Goal: Information Seeking & Learning: Compare options

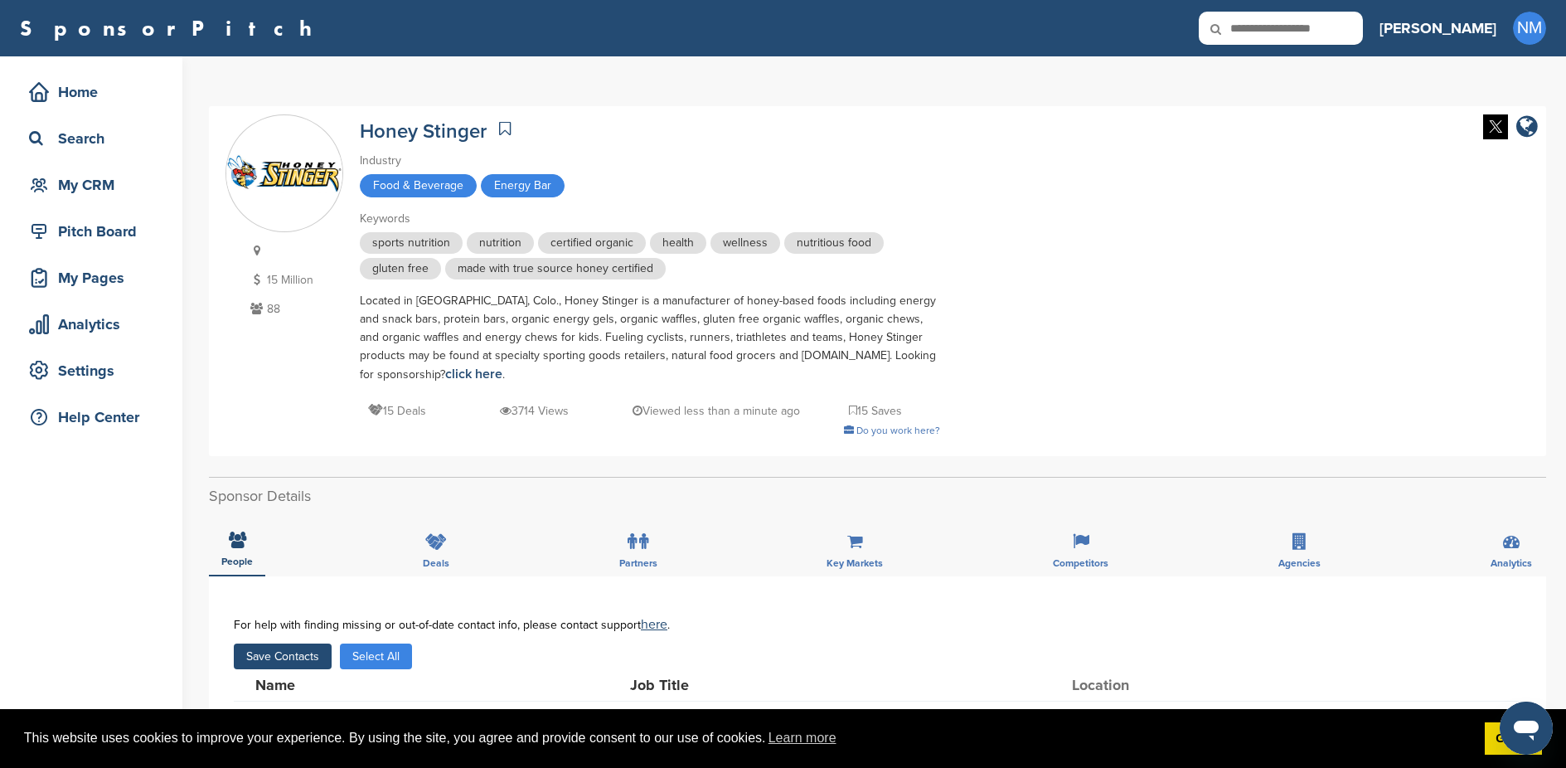
click at [1362, 36] on input "text" at bounding box center [1281, 28] width 164 height 33
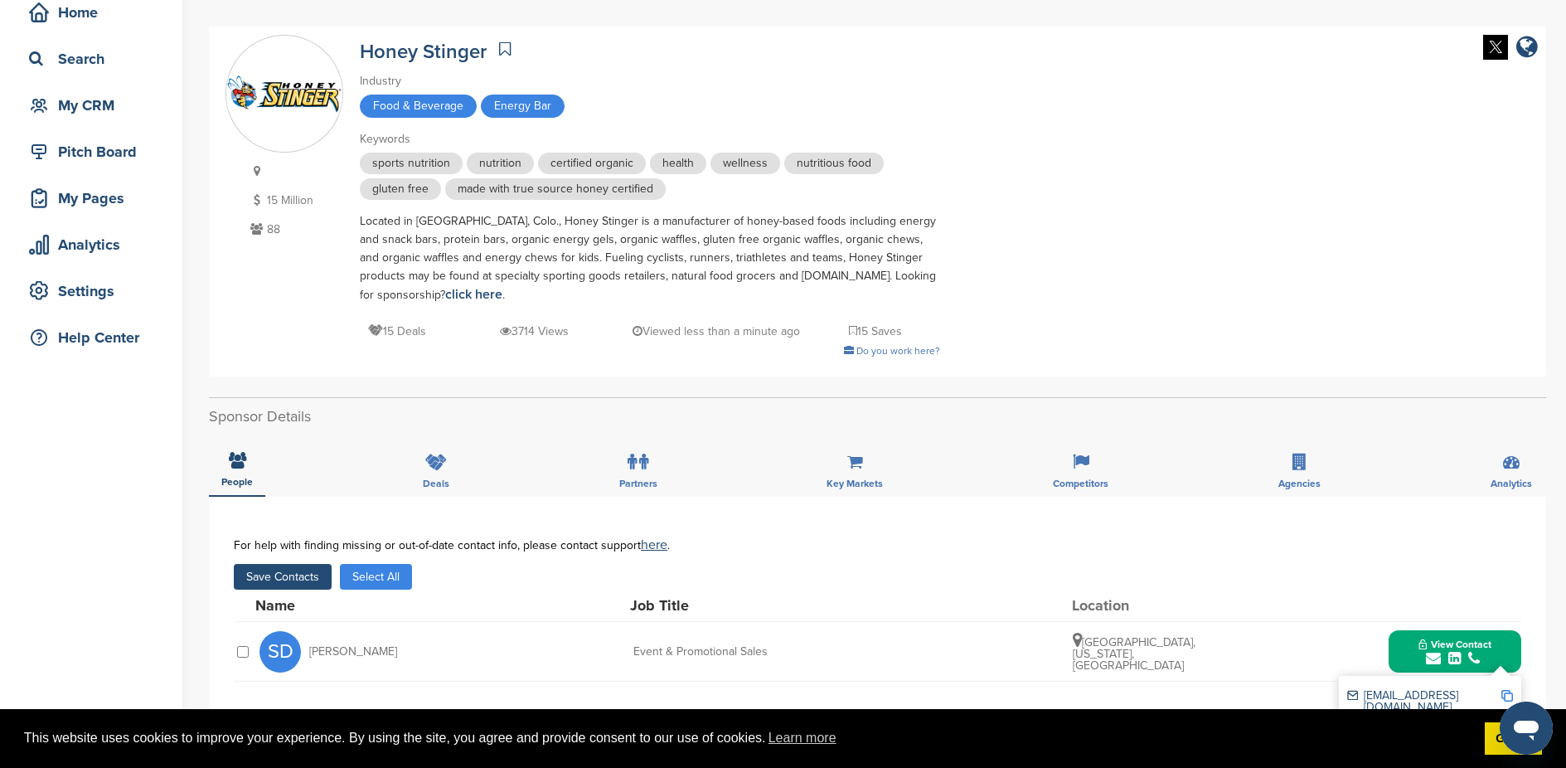
scroll to position [225, 0]
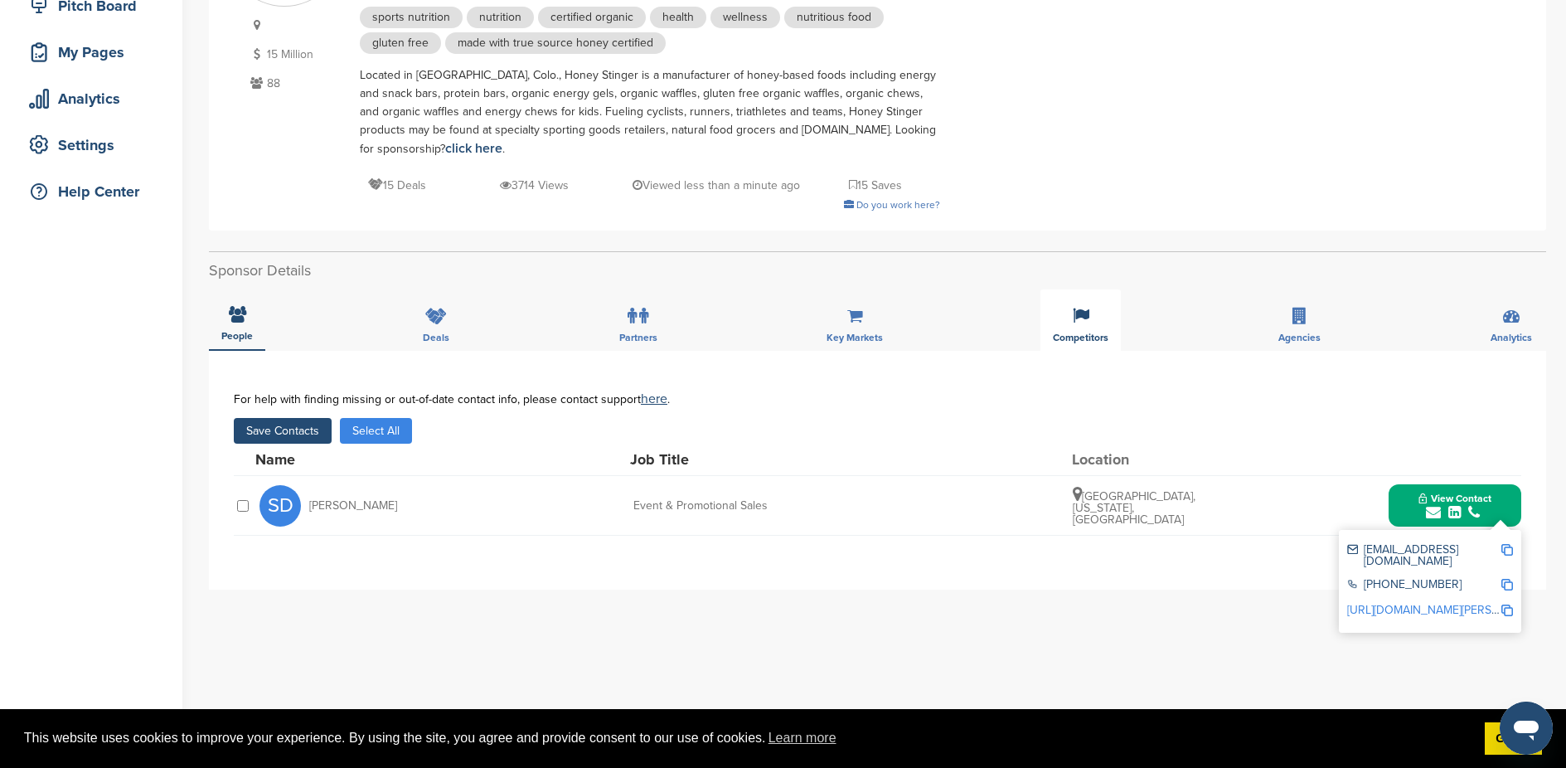
click at [1082, 314] on icon at bounding box center [1081, 316] width 17 height 17
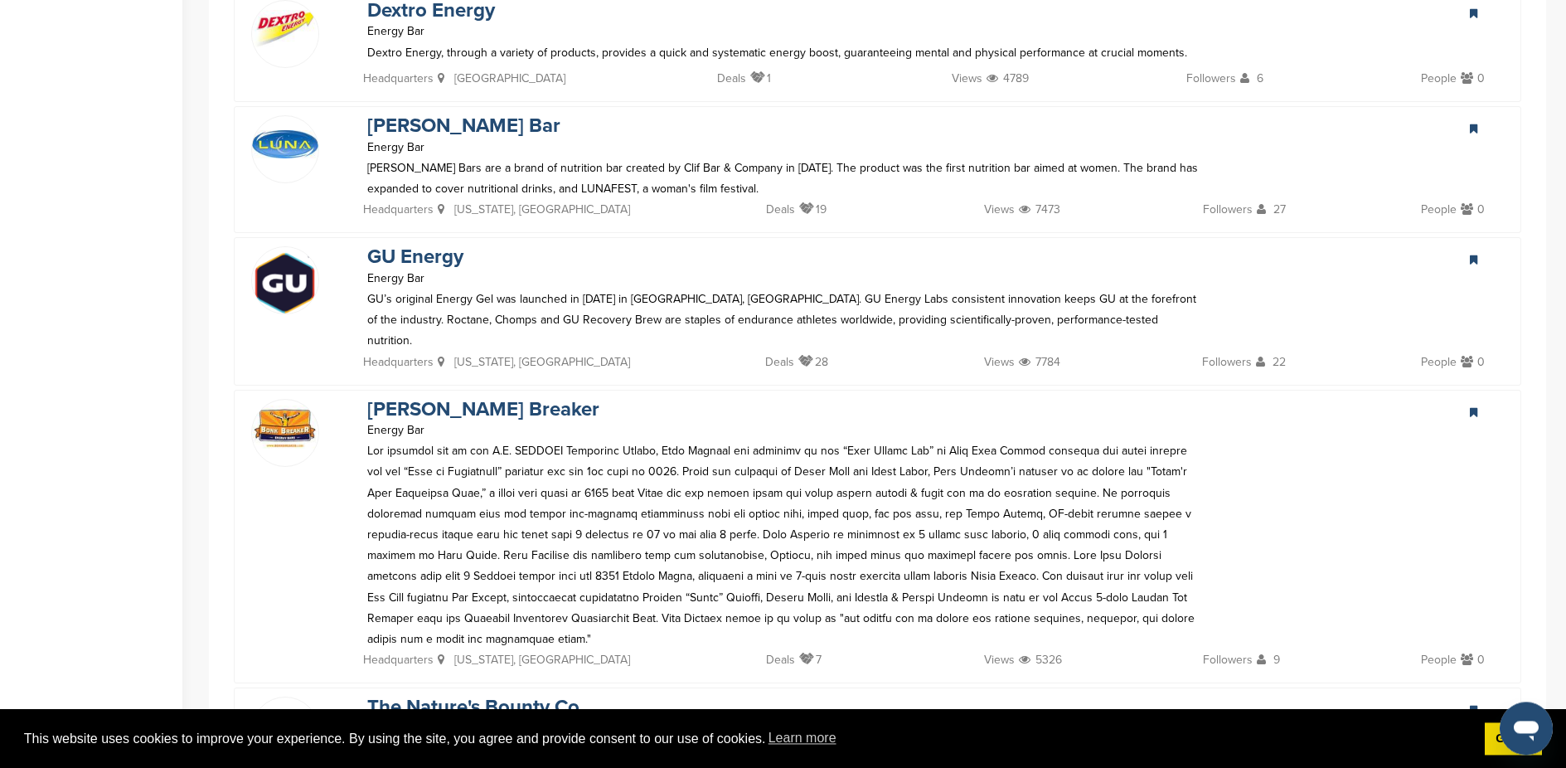
scroll to position [1326, 0]
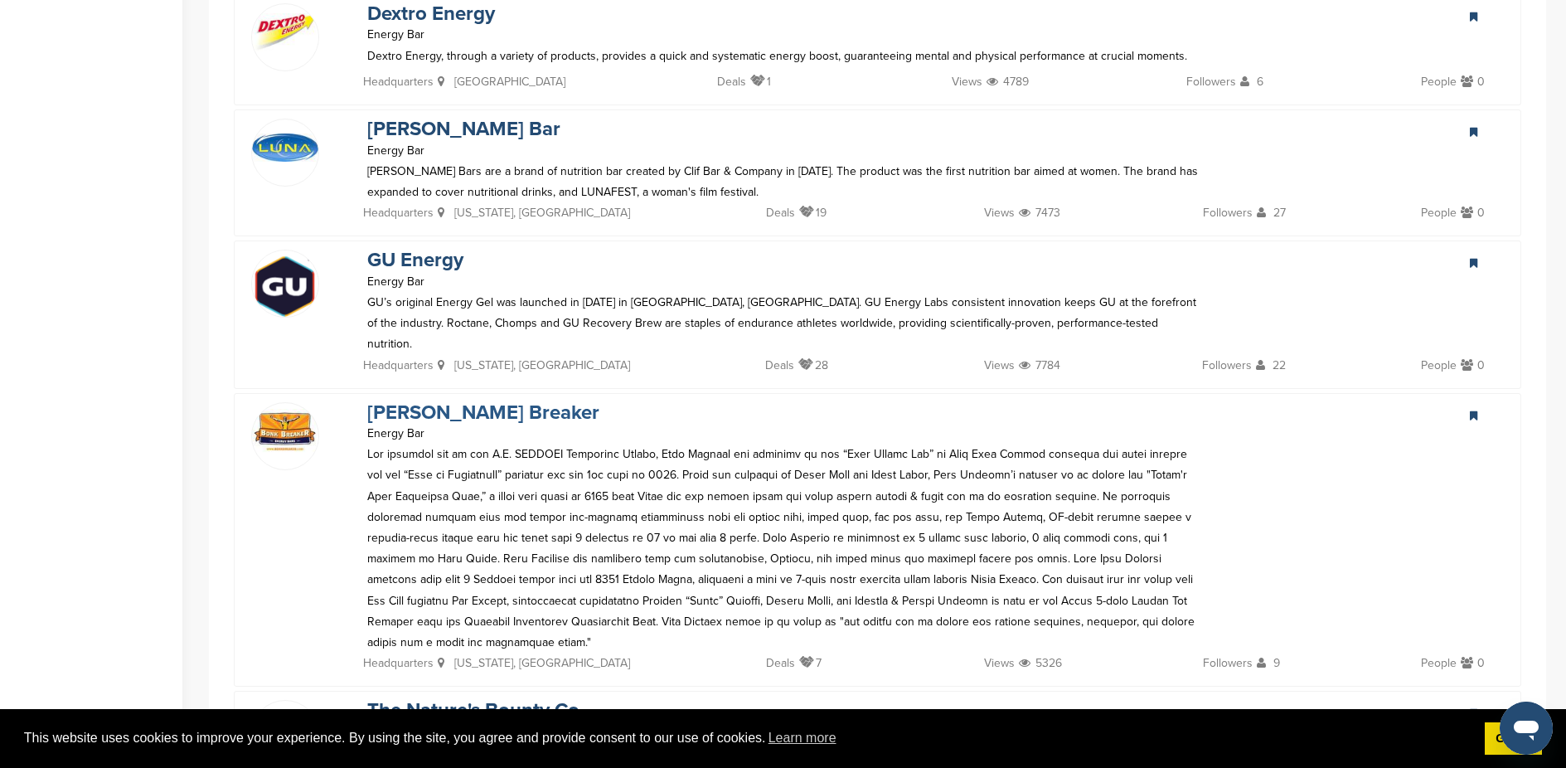
click at [442, 400] on link "[PERSON_NAME] Breaker" at bounding box center [483, 412] width 232 height 24
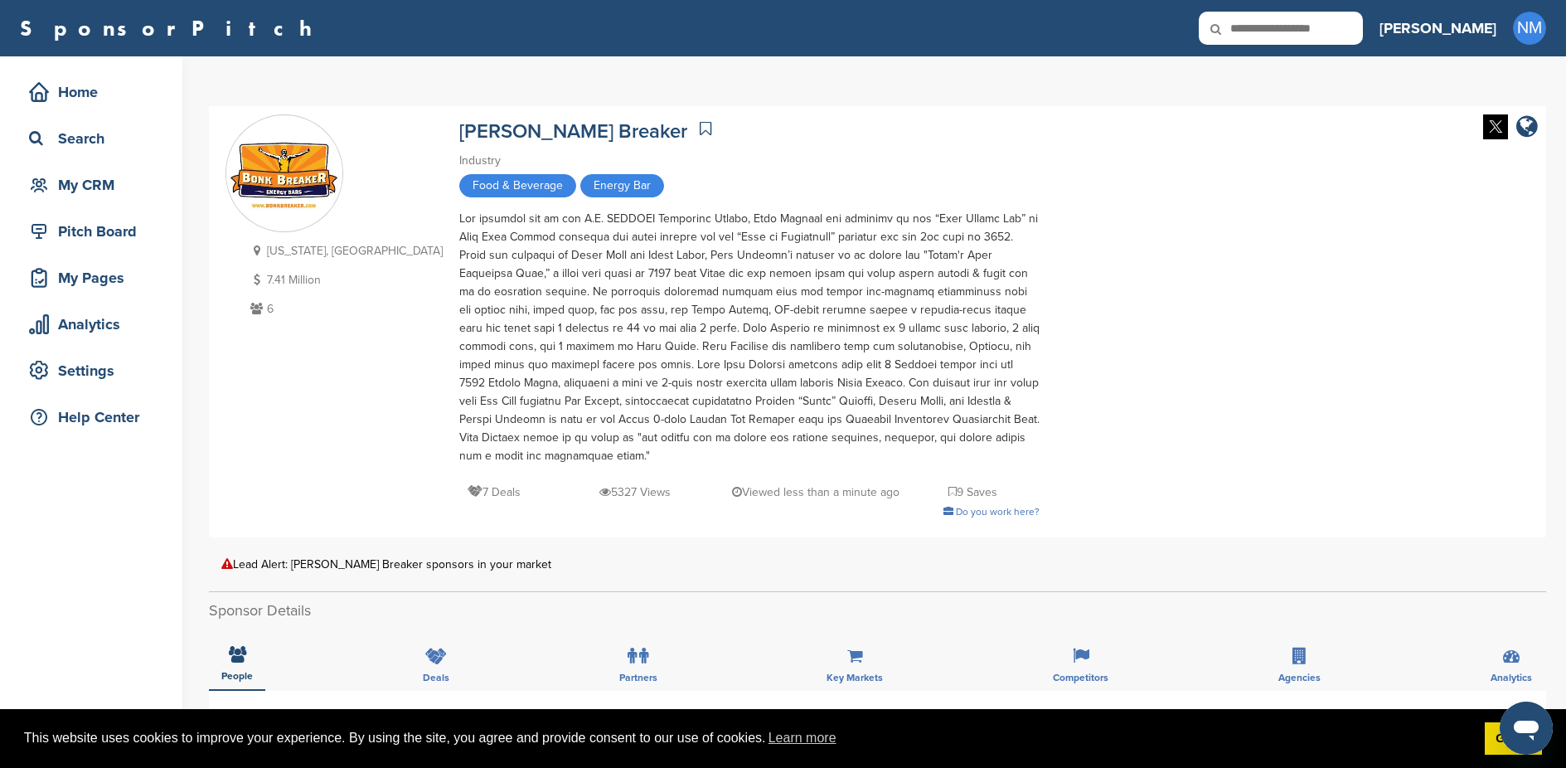
scroll to position [385, 0]
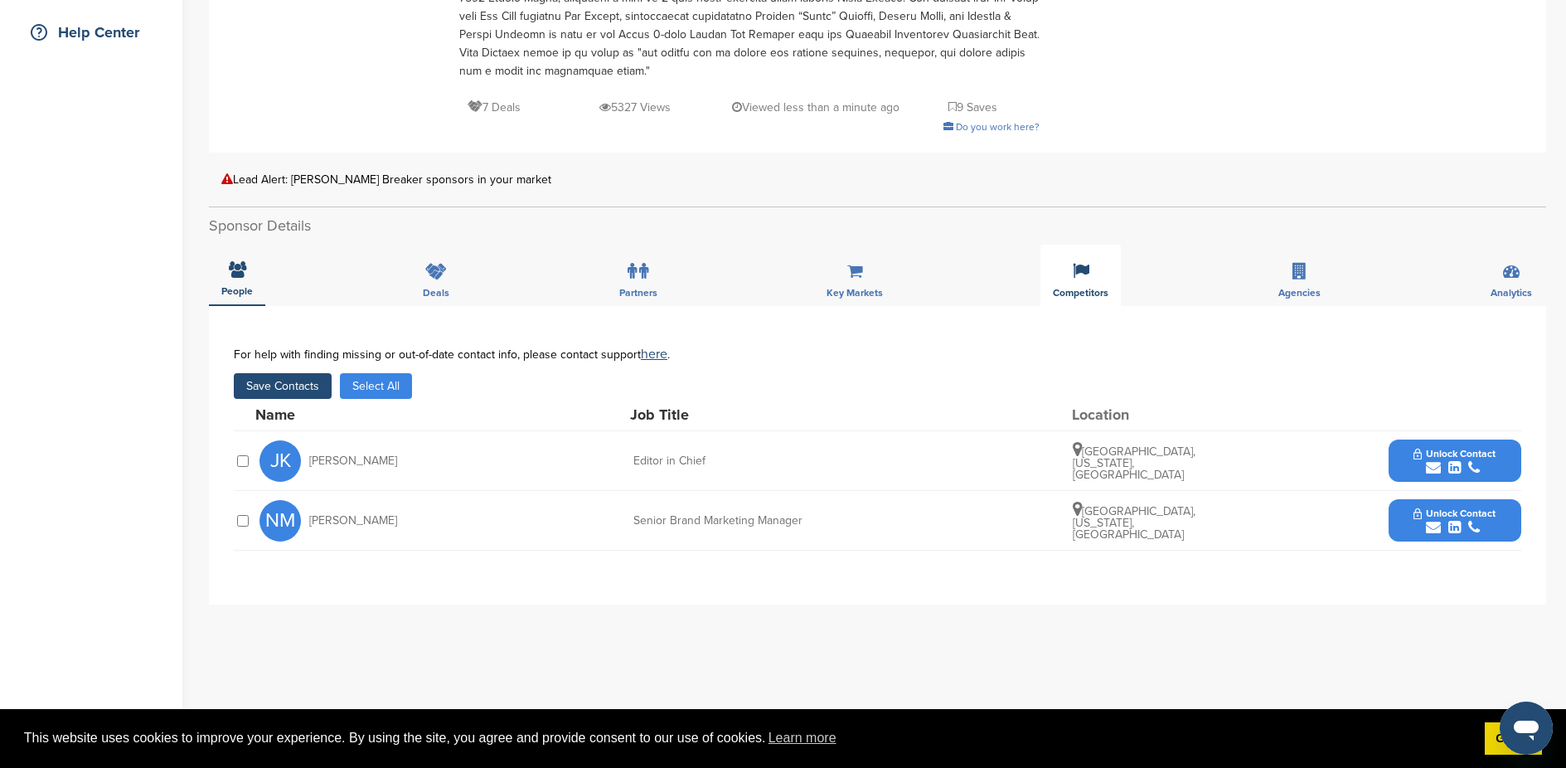
click at [1092, 275] on div "Competitors" at bounding box center [1080, 275] width 80 height 61
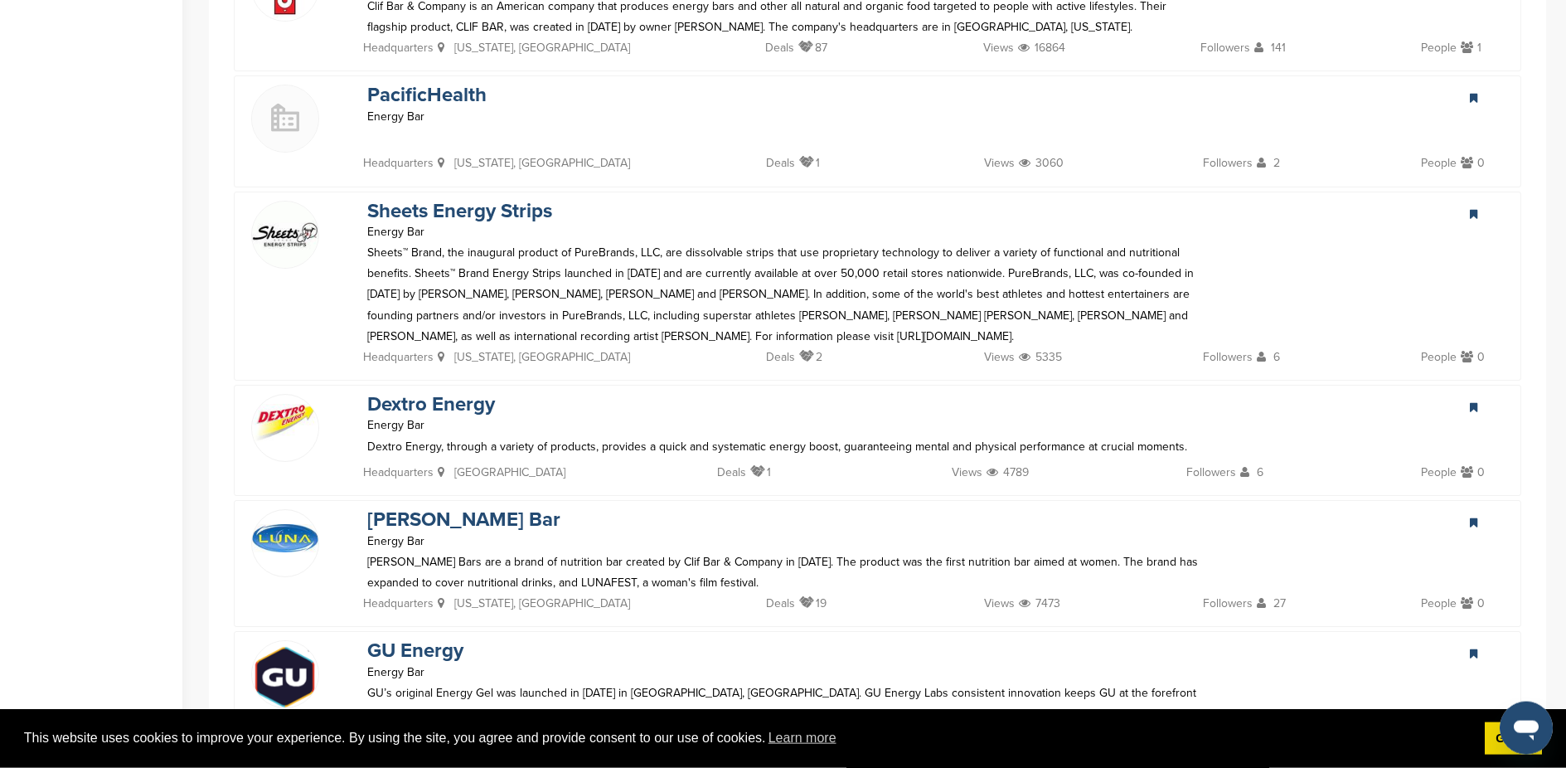
scroll to position [1366, 0]
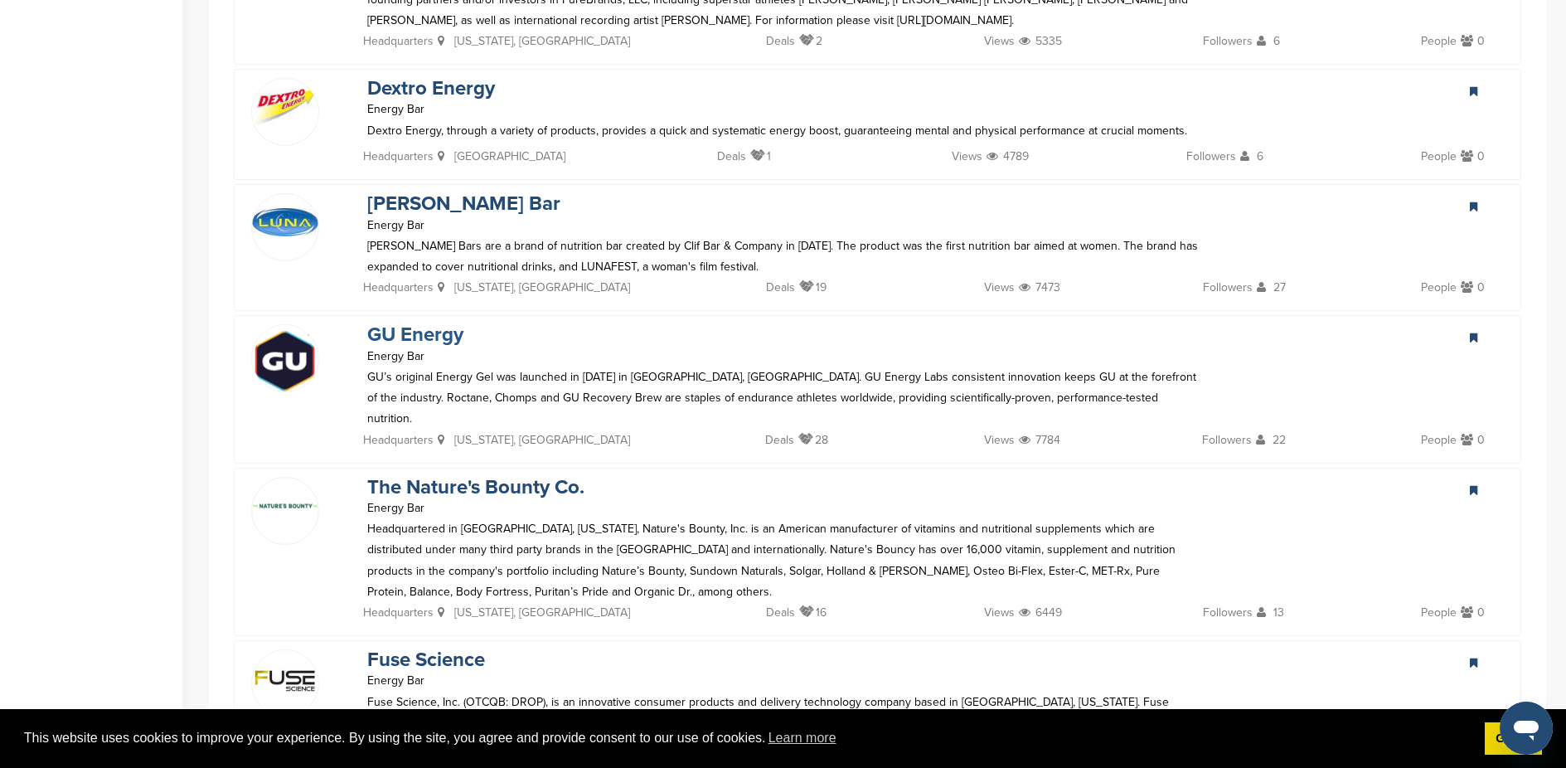
click at [436, 341] on link "GU Energy" at bounding box center [415, 334] width 96 height 24
